Goal: Information Seeking & Learning: Learn about a topic

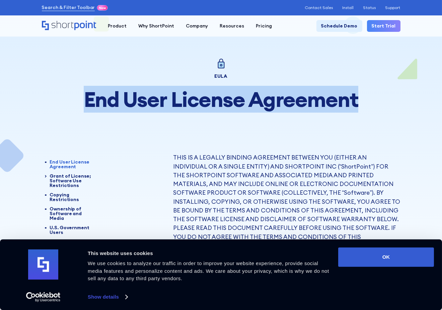
drag, startPoint x: 83, startPoint y: 103, endPoint x: 362, endPoint y: 97, distance: 278.2
click at [362, 97] on h1 "End User License Agreement" at bounding box center [221, 99] width 359 height 23
copy h1 "End User License Agreement"
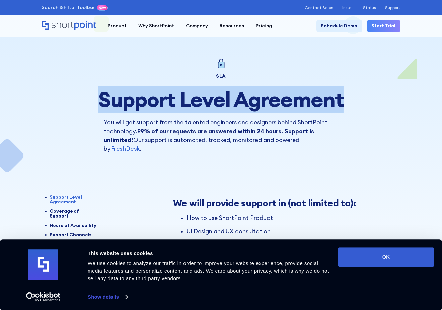
drag, startPoint x: 102, startPoint y: 101, endPoint x: 344, endPoint y: 98, distance: 242.0
click at [344, 98] on h1 "Support Level Agreement" at bounding box center [221, 99] width 359 height 23
copy h1 "Support Level Agreement"
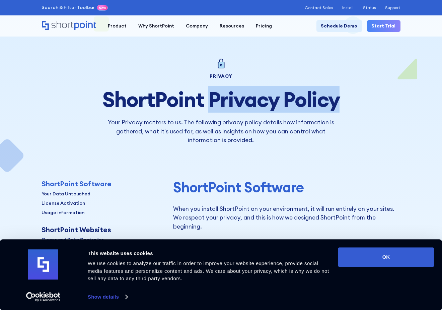
drag, startPoint x: 212, startPoint y: 102, endPoint x: 350, endPoint y: 100, distance: 138.1
click at [350, 100] on h1 "ShortPoint Privacy Policy" at bounding box center [221, 99] width 359 height 23
copy h1 "Privacy Policy"
